Goal: Task Accomplishment & Management: Manage account settings

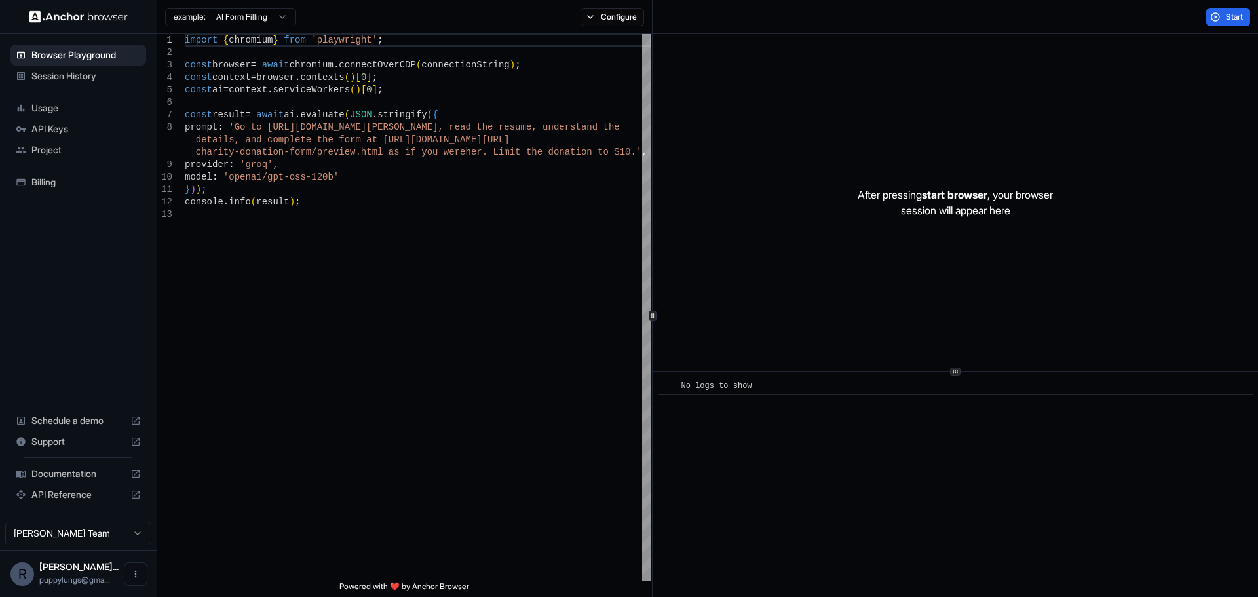
click at [33, 130] on span "API Keys" at bounding box center [85, 129] width 109 height 13
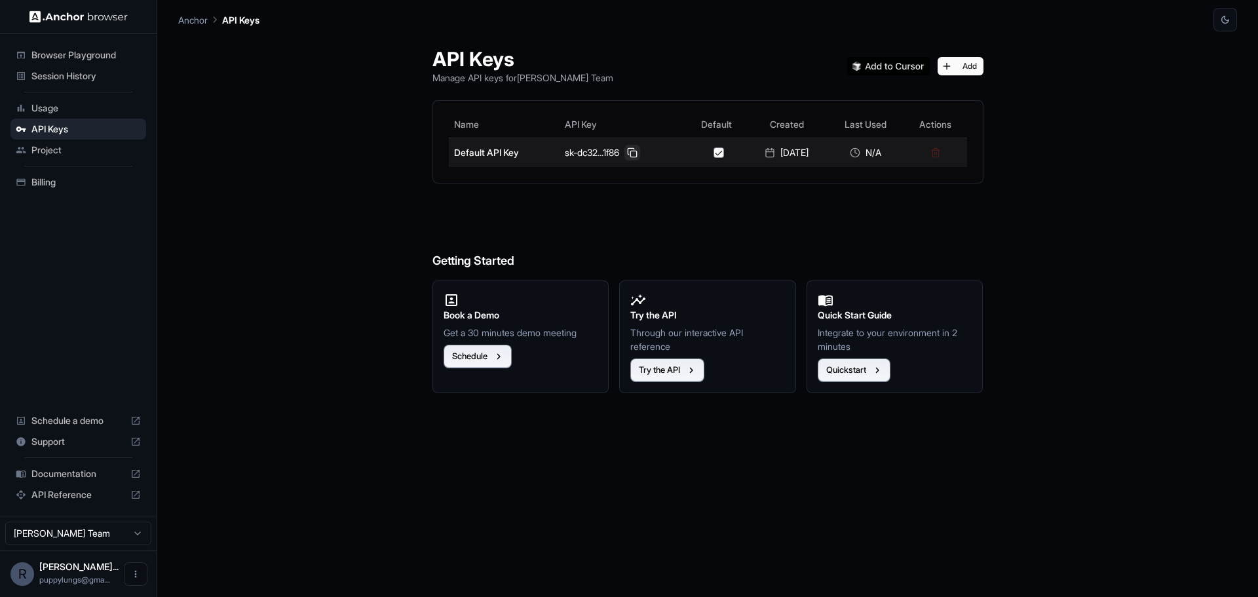
click at [632, 157] on button at bounding box center [632, 153] width 16 height 16
